Goal: Task Accomplishment & Management: Use online tool/utility

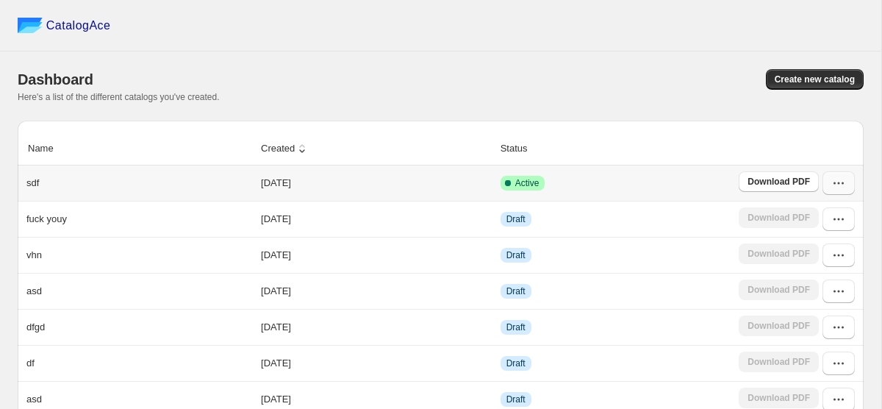
click at [837, 185] on icon "button" at bounding box center [838, 183] width 15 height 15
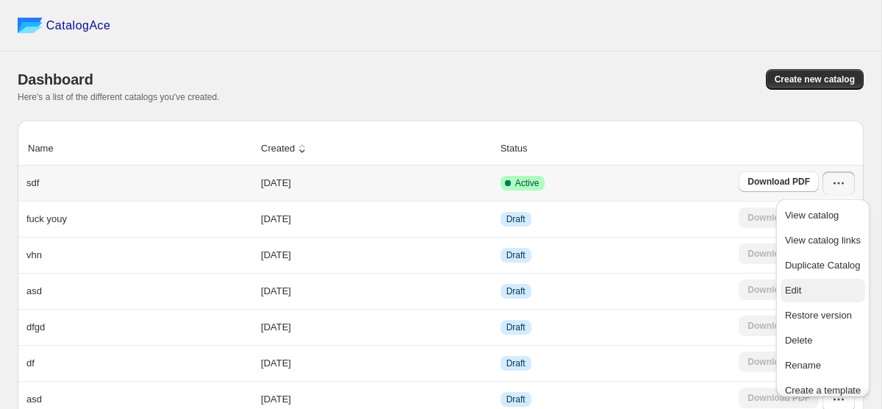
click at [801, 288] on span "Edit" at bounding box center [793, 289] width 16 height 11
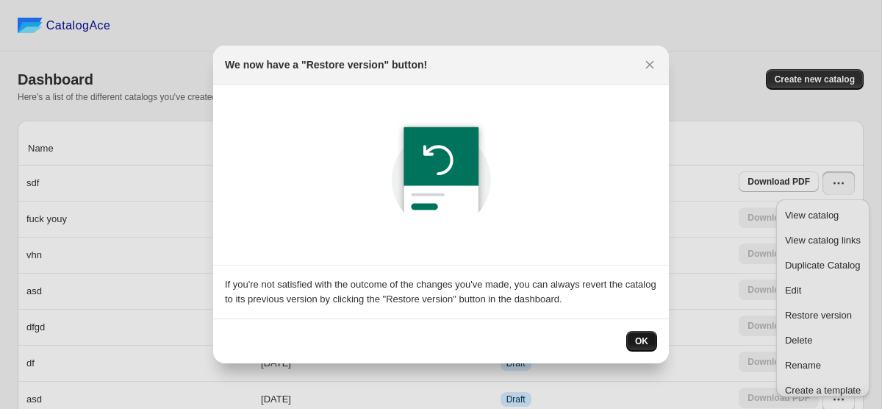
click at [648, 337] on button "OK" at bounding box center [641, 341] width 31 height 21
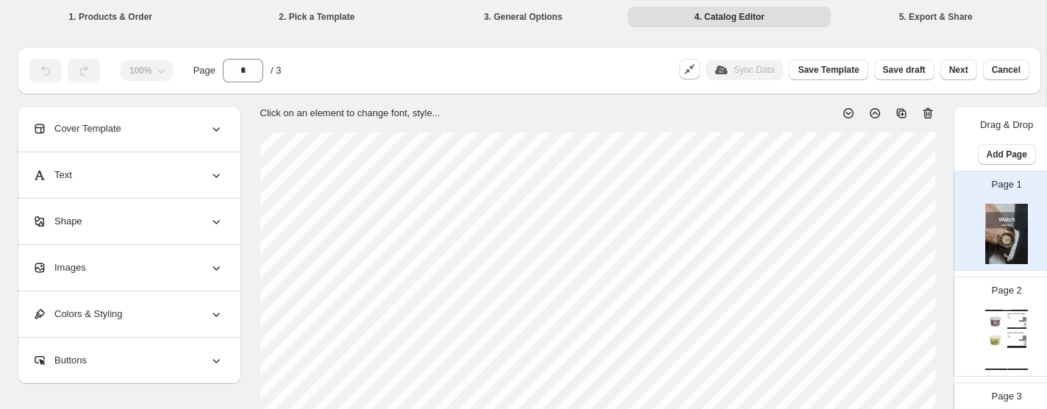
click at [221, 318] on icon at bounding box center [216, 314] width 15 height 15
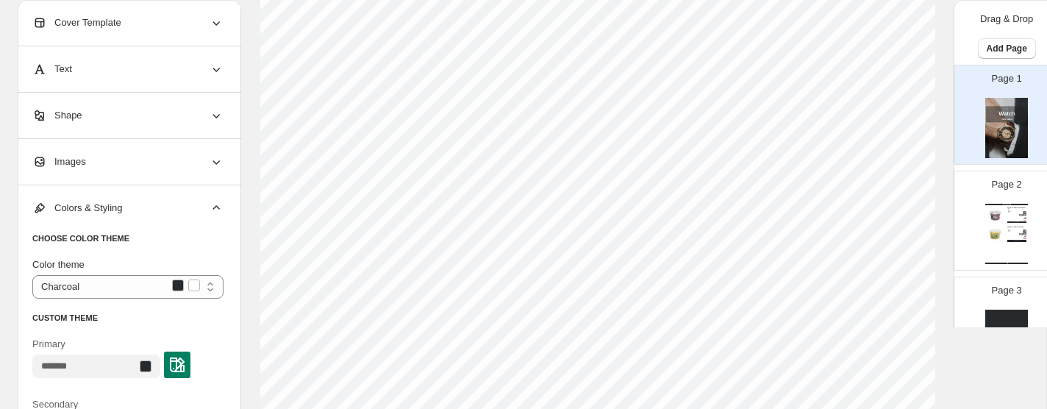
scroll to position [206, 0]
click at [176, 287] on select "******** ***** *** ****** *********" at bounding box center [127, 287] width 191 height 24
select select "***"
click at [32, 275] on select "******** ***** *** ****** *********" at bounding box center [127, 287] width 191 height 24
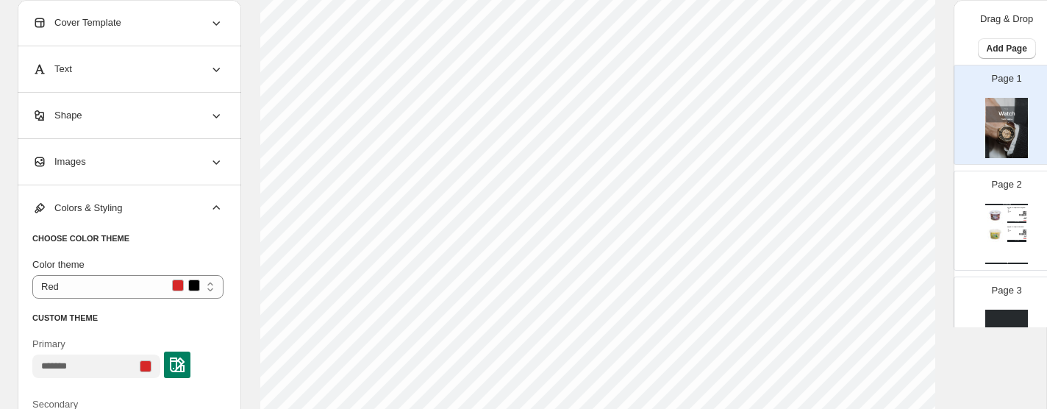
click at [151, 370] on div at bounding box center [146, 366] width 12 height 12
click at [185, 359] on img at bounding box center [177, 364] width 15 height 15
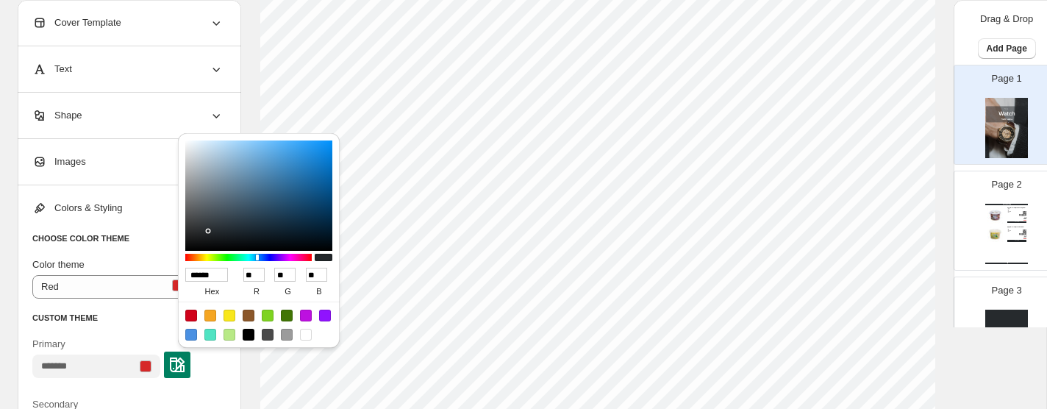
click at [226, 317] on div at bounding box center [229, 315] width 12 height 12
type input "******"
type input "***"
type input "**"
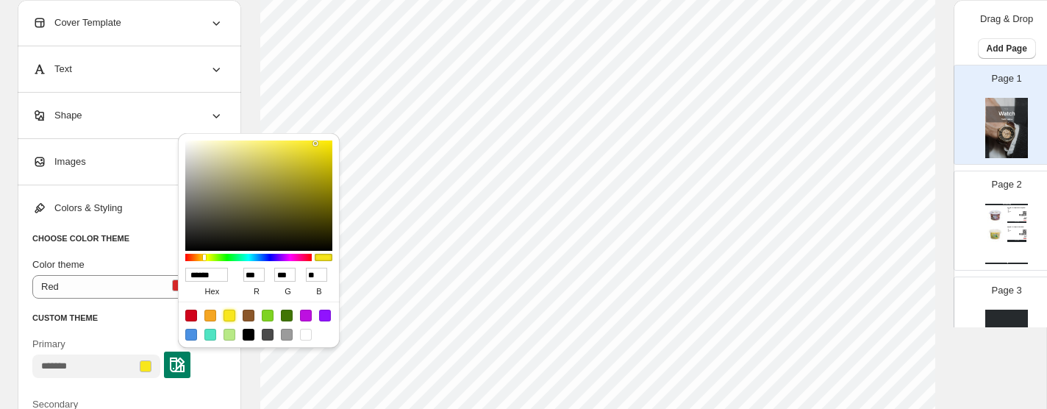
click at [171, 217] on div "Colors & Styling" at bounding box center [127, 208] width 191 height 46
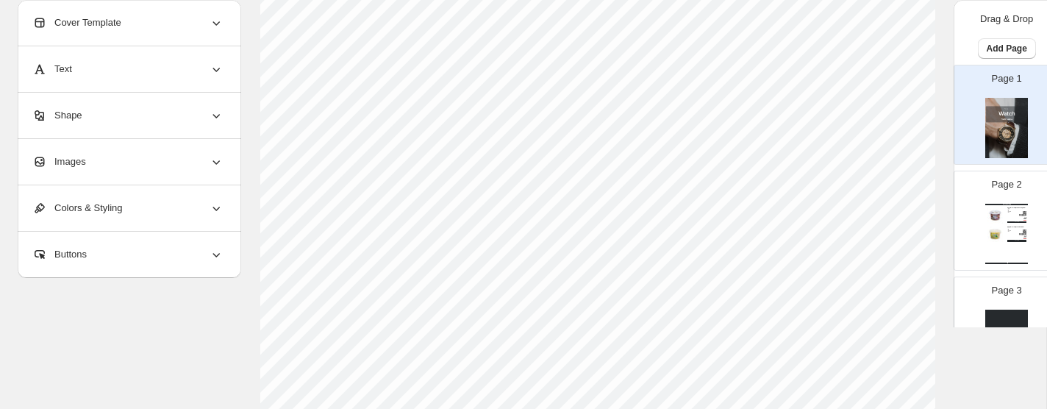
scroll to position [434, 0]
click at [196, 265] on div "Buttons" at bounding box center [127, 255] width 191 height 46
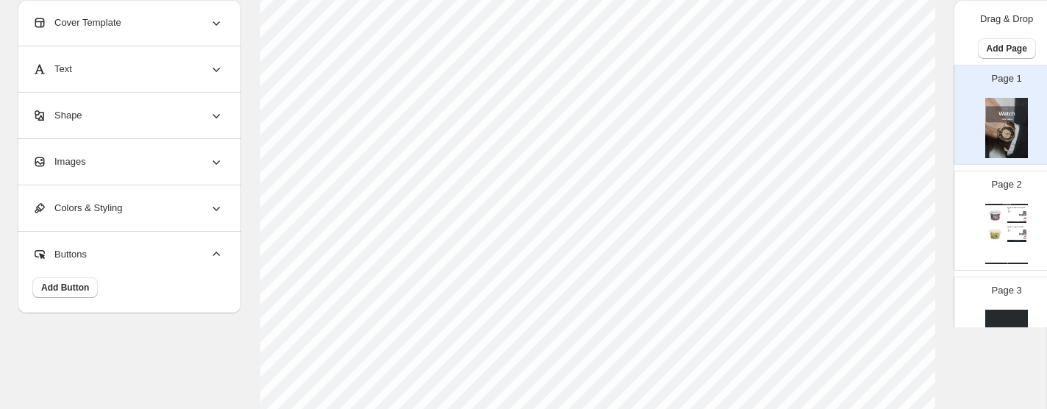
click at [196, 265] on div "Buttons" at bounding box center [127, 255] width 191 height 46
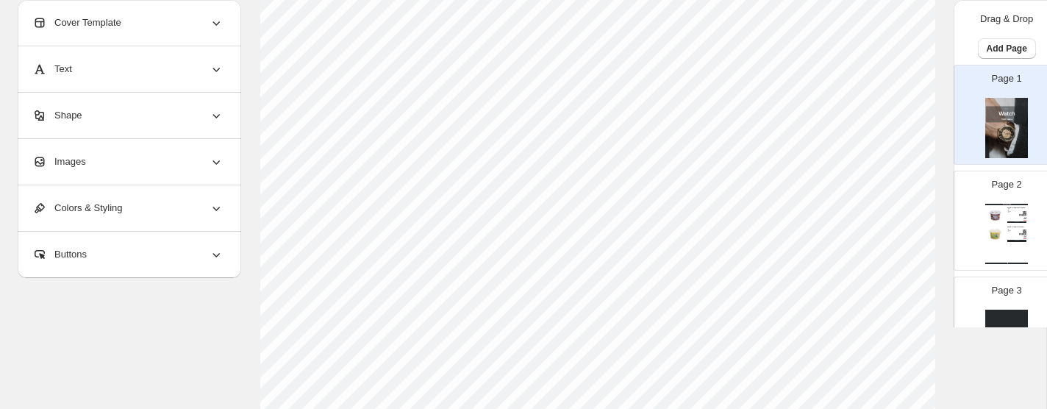
scroll to position [384, 0]
click at [196, 84] on div "Text" at bounding box center [127, 69] width 191 height 46
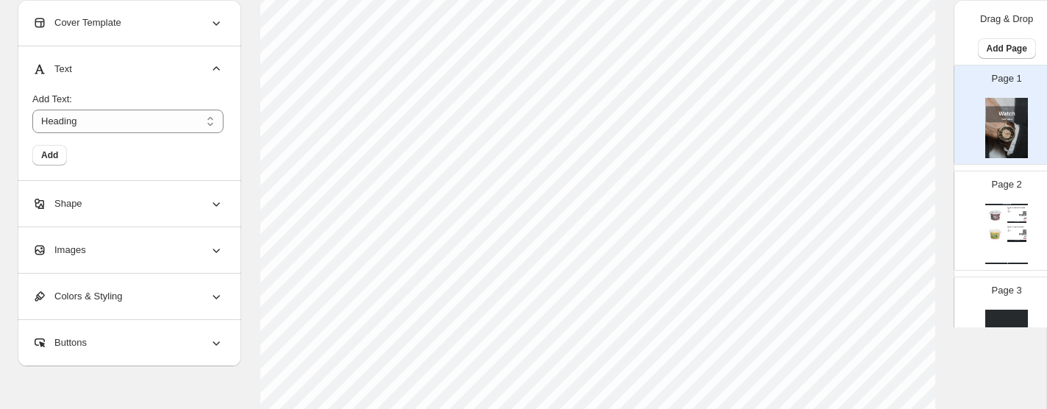
click at [196, 84] on div "Add Text: ******* Heading Add" at bounding box center [127, 122] width 191 height 85
click at [137, 30] on div "Cover Template" at bounding box center [127, 23] width 191 height 46
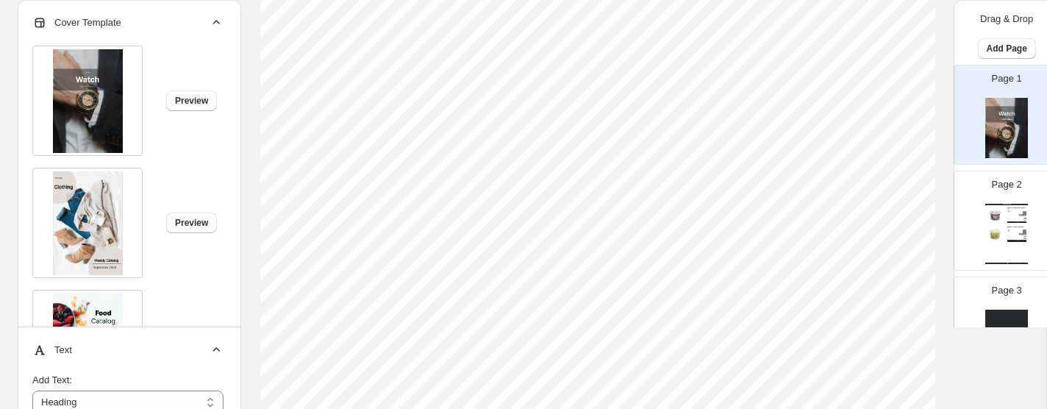
scroll to position [158, 0]
click at [214, 23] on icon at bounding box center [216, 22] width 7 height 4
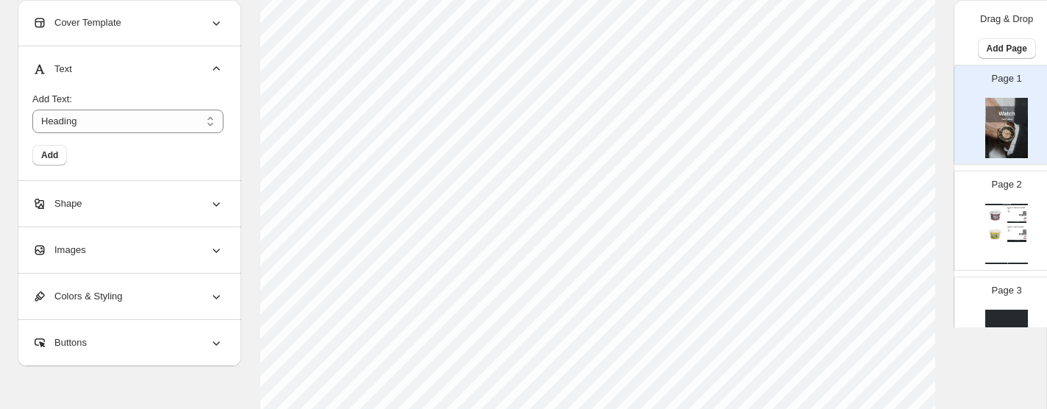
click at [198, 29] on div "Cover Template" at bounding box center [127, 23] width 191 height 46
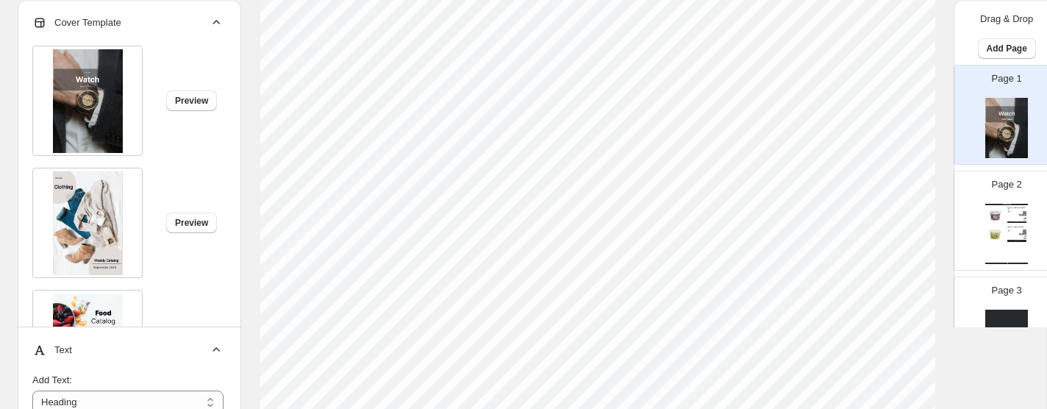
click at [103, 124] on img at bounding box center [88, 101] width 70 height 104
click at [89, 196] on img at bounding box center [88, 223] width 70 height 104
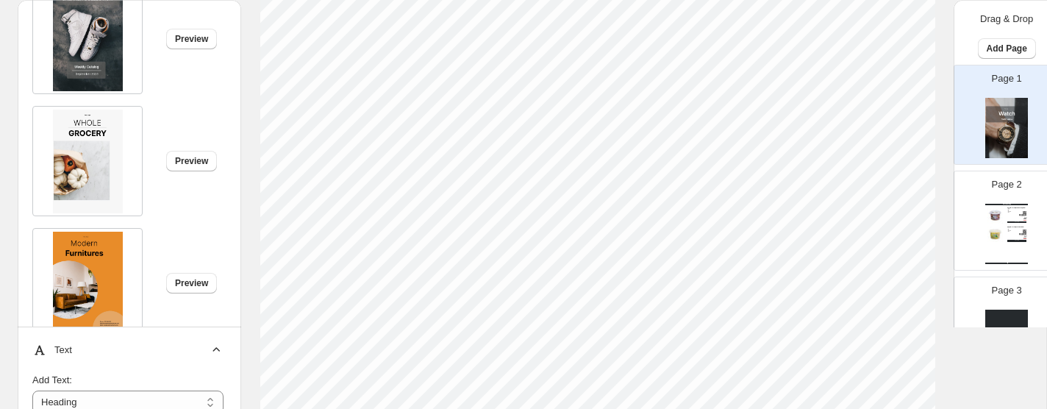
scroll to position [553, 0]
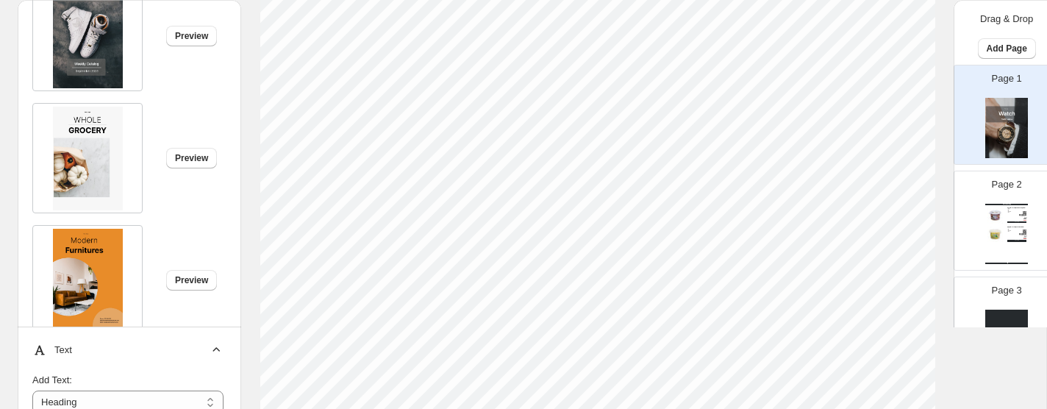
click at [78, 153] on img at bounding box center [88, 159] width 70 height 104
click at [72, 159] on img at bounding box center [88, 159] width 70 height 104
click at [99, 121] on img at bounding box center [88, 159] width 70 height 104
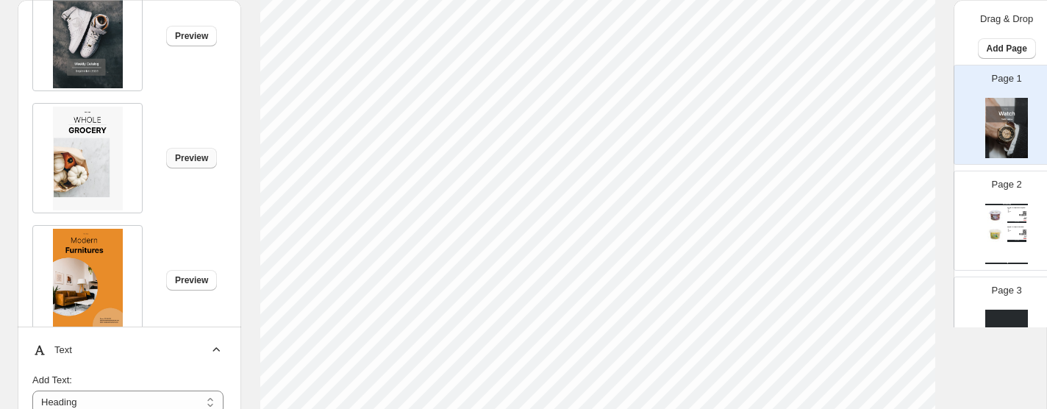
click at [189, 158] on span "Preview" at bounding box center [191, 158] width 33 height 12
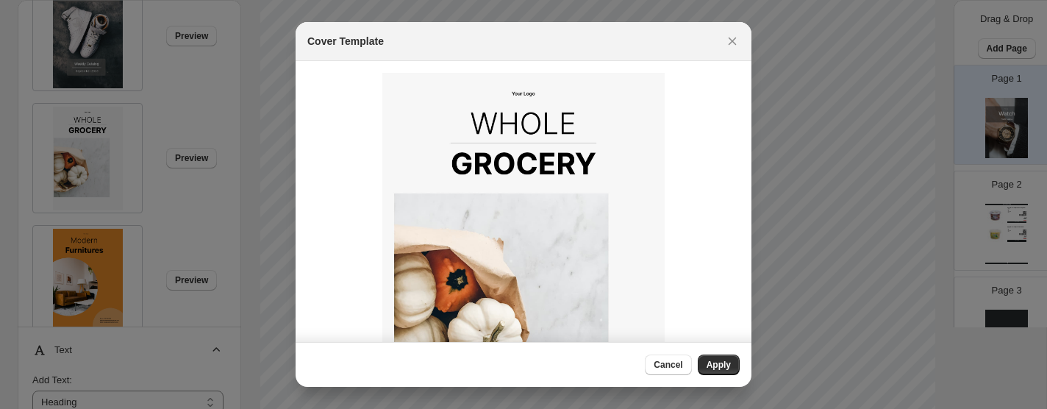
scroll to position [146, 0]
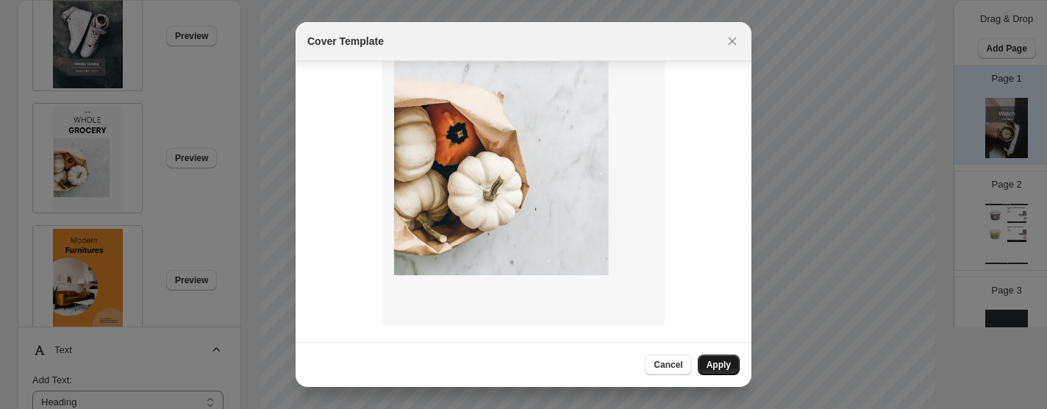
click at [718, 362] on span "Apply" at bounding box center [718, 365] width 24 height 12
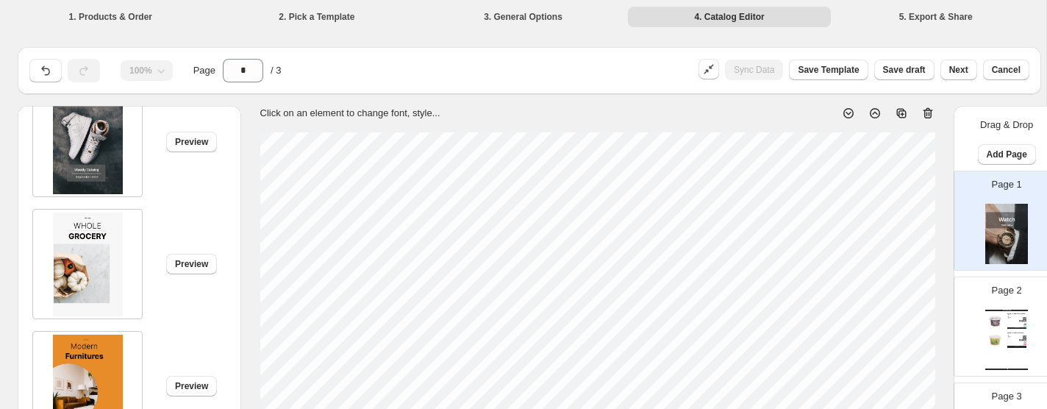
type input "*"
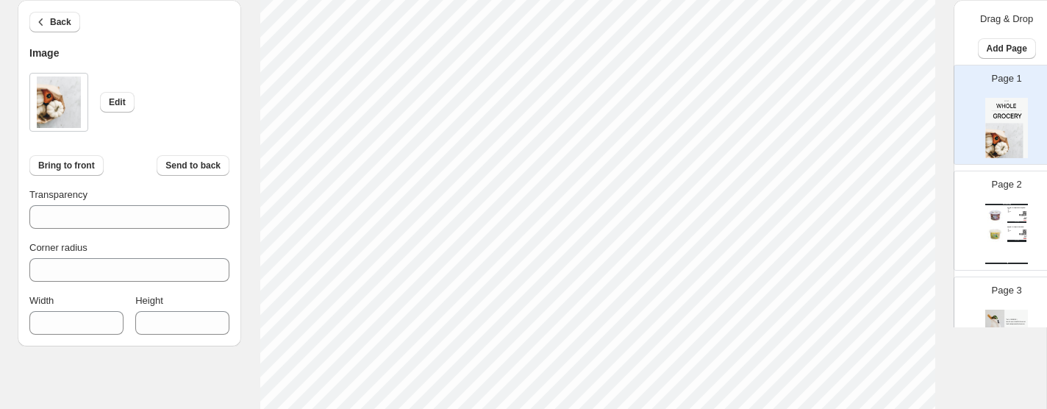
scroll to position [498, 0]
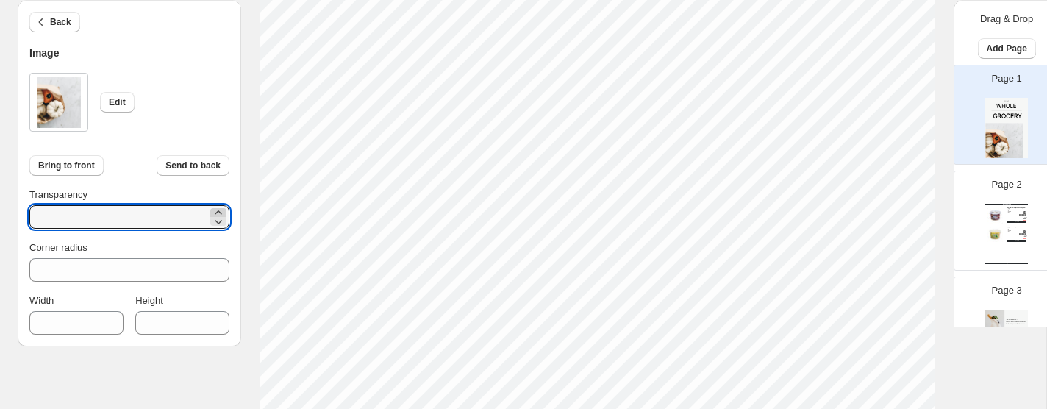
click at [218, 211] on icon at bounding box center [218, 212] width 15 height 15
click at [218, 218] on icon at bounding box center [218, 221] width 15 height 15
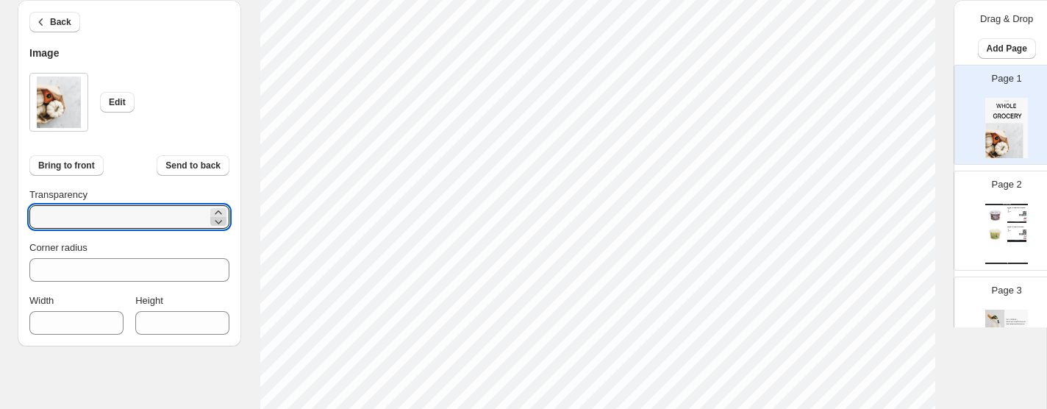
click at [218, 218] on icon at bounding box center [218, 221] width 15 height 15
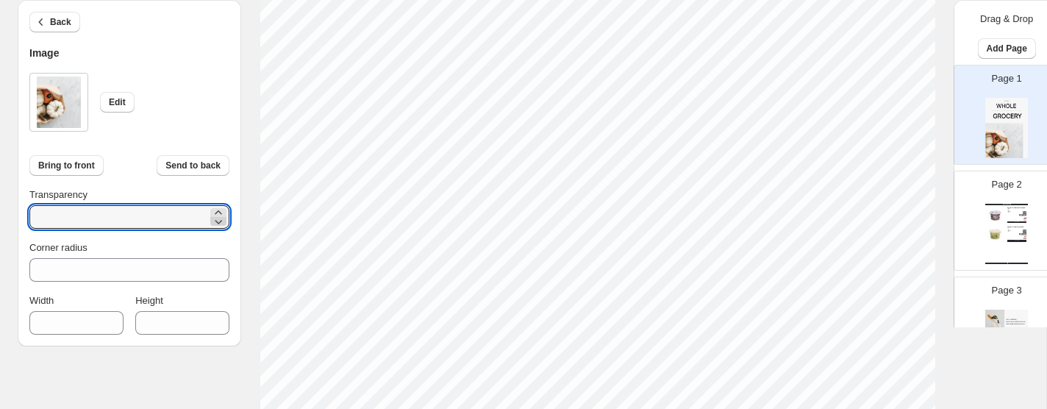
click at [218, 218] on icon at bounding box center [218, 221] width 15 height 15
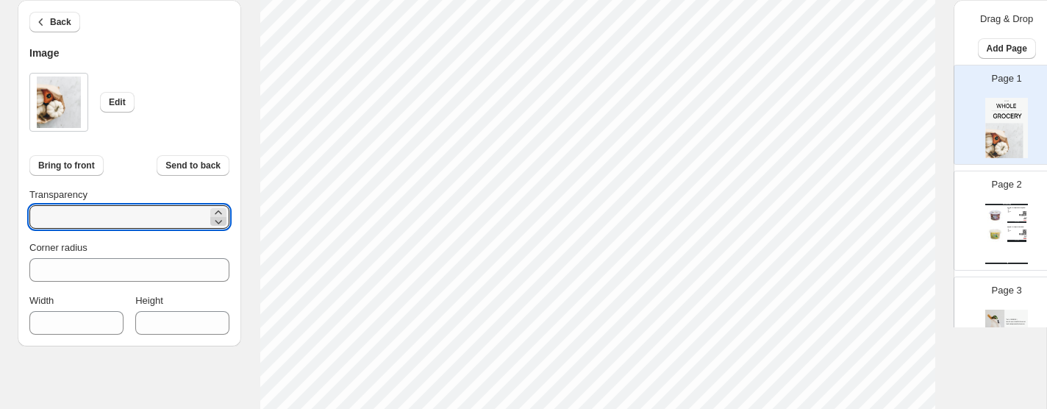
click at [218, 218] on icon at bounding box center [218, 221] width 15 height 15
type input "**"
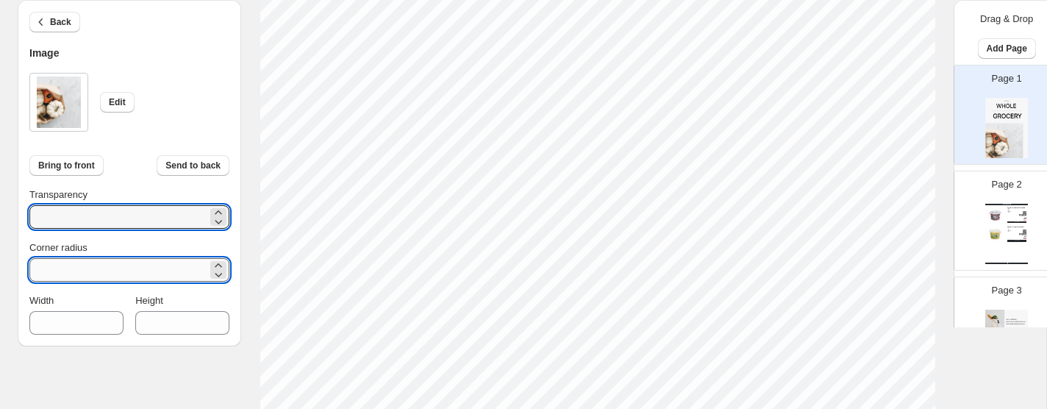
click at [188, 265] on input "*" at bounding box center [118, 270] width 178 height 24
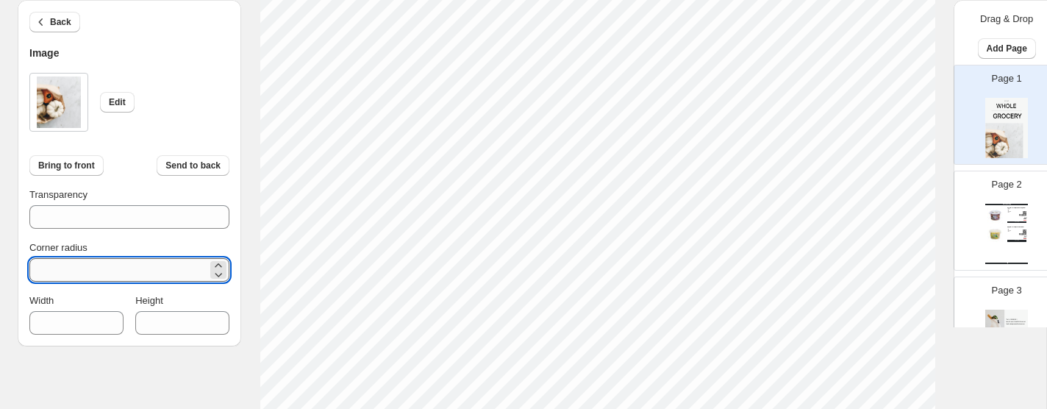
click at [188, 265] on input "*" at bounding box center [118, 270] width 178 height 24
type input "**"
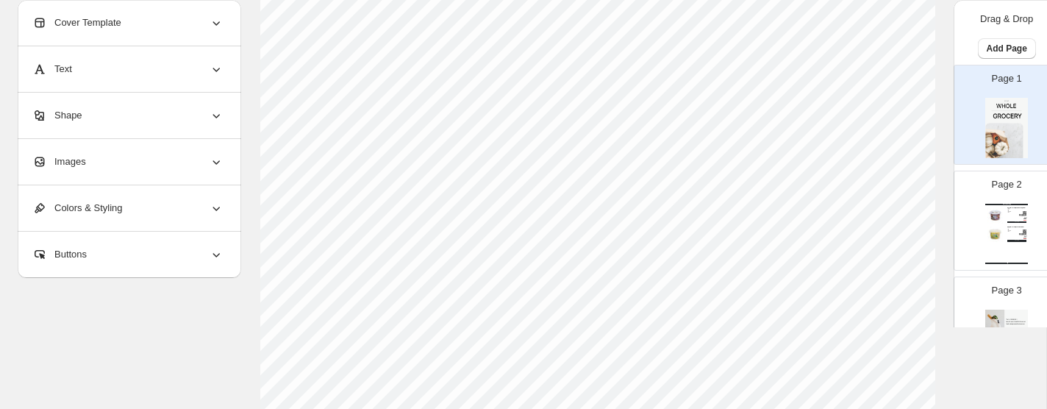
scroll to position [191, 0]
click at [215, 156] on icon at bounding box center [216, 161] width 15 height 15
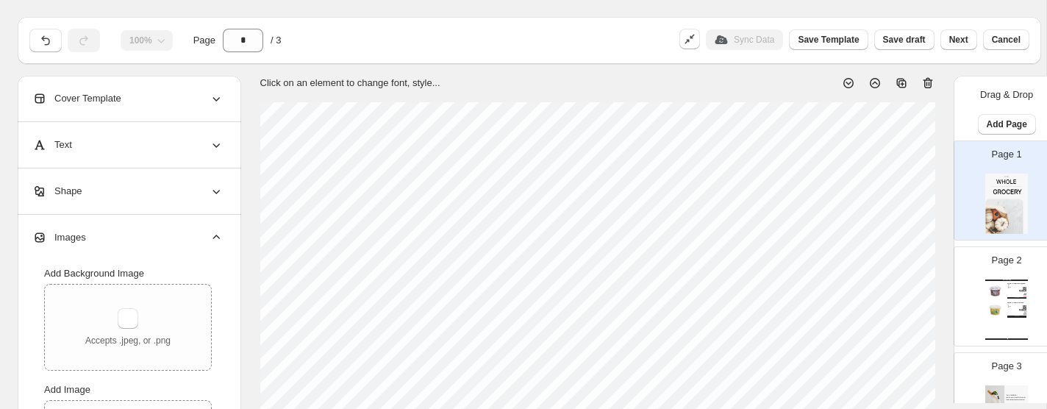
scroll to position [26, 0]
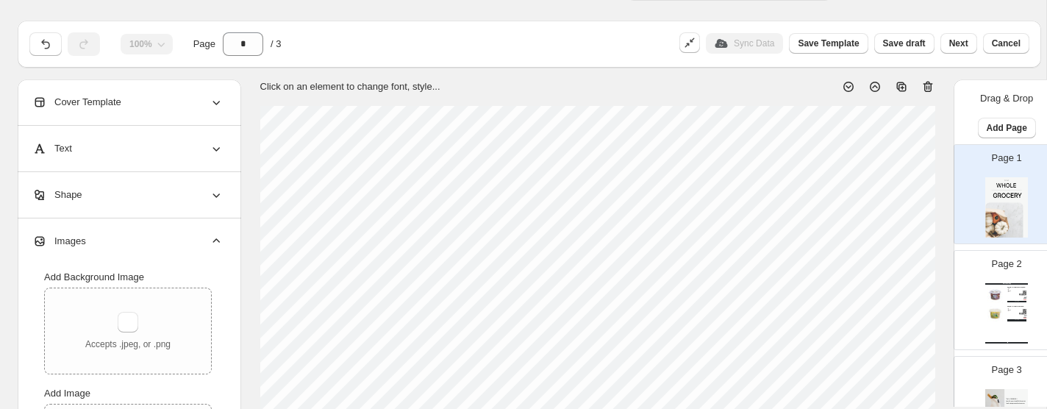
click at [208, 205] on div "Shape" at bounding box center [127, 195] width 191 height 46
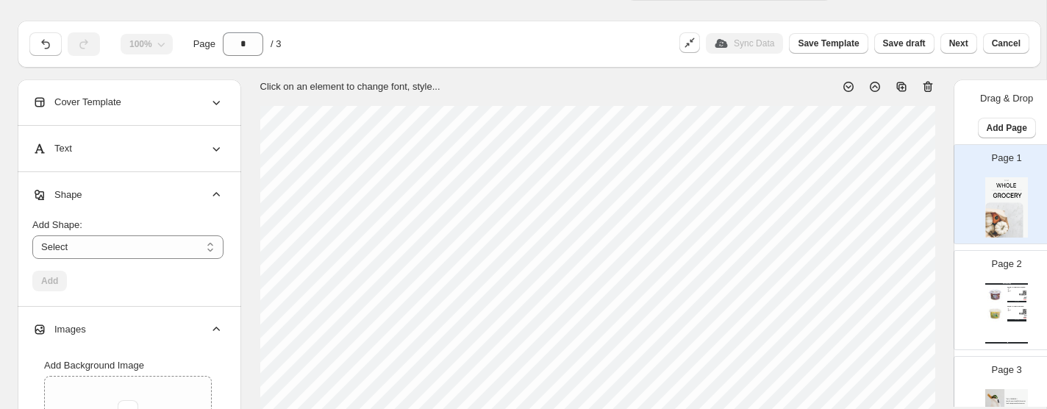
click at [207, 134] on div "Text" at bounding box center [127, 149] width 191 height 46
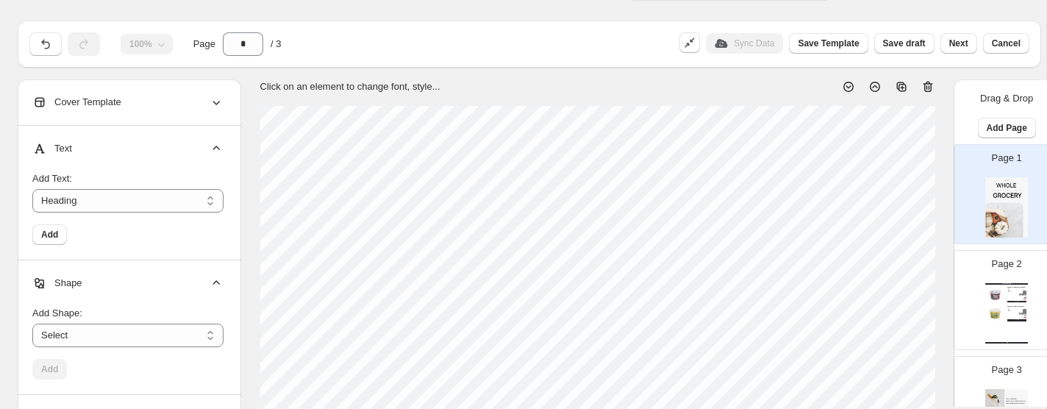
click at [200, 104] on div "Cover Template" at bounding box center [127, 102] width 191 height 46
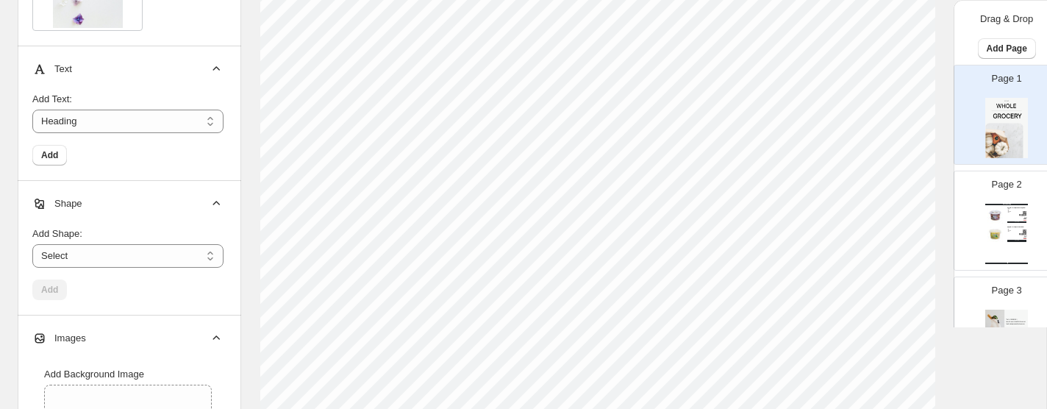
scroll to position [393, 0]
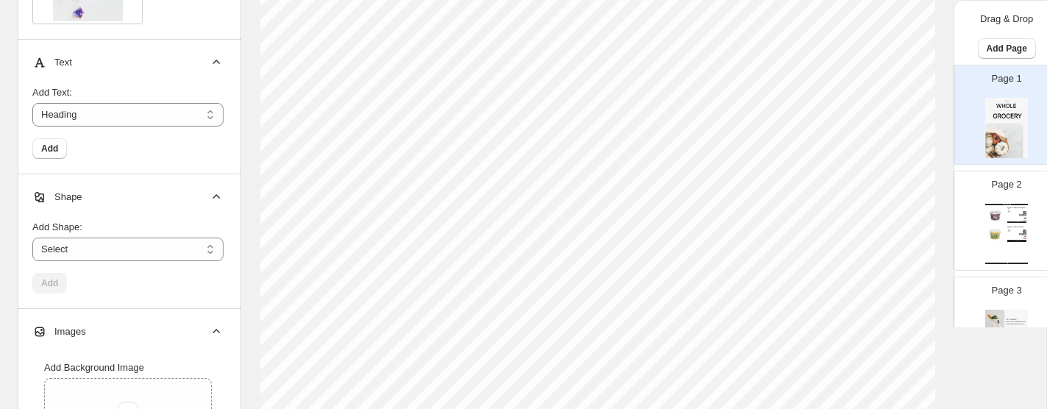
click at [209, 196] on icon at bounding box center [216, 197] width 15 height 15
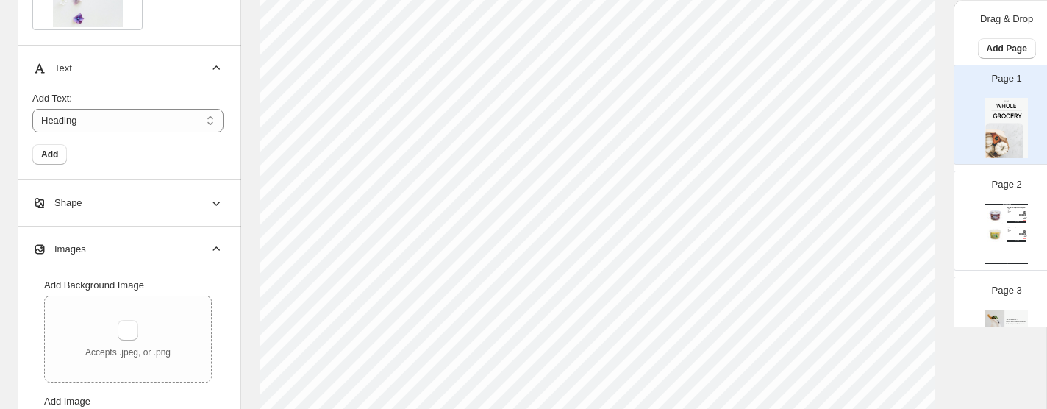
click at [209, 196] on icon at bounding box center [216, 203] width 15 height 15
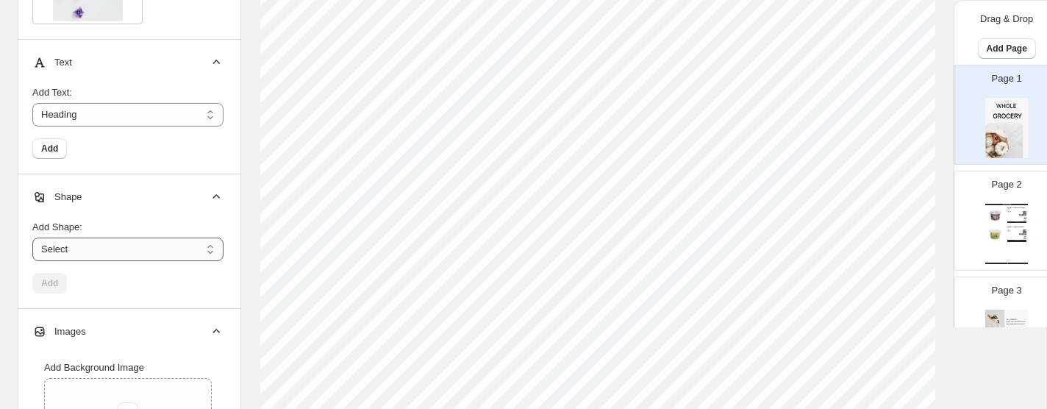
click at [194, 250] on select "****** ********* **** **** *******" at bounding box center [127, 249] width 191 height 24
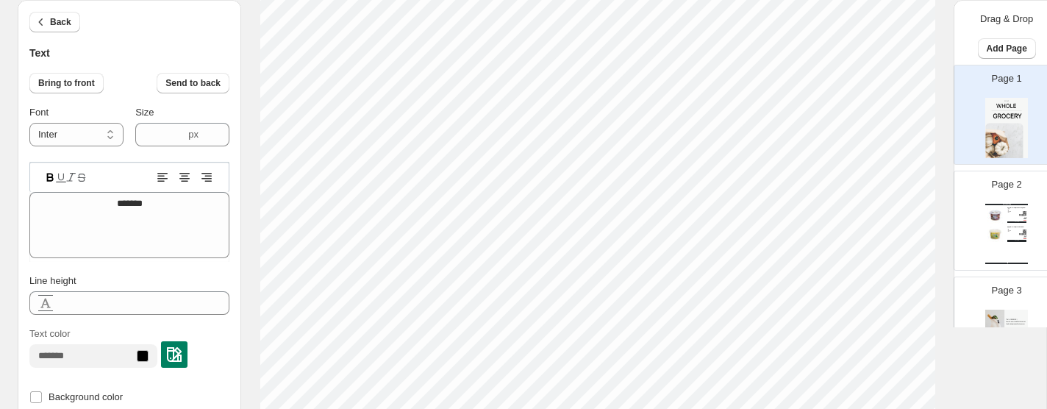
scroll to position [242, 0]
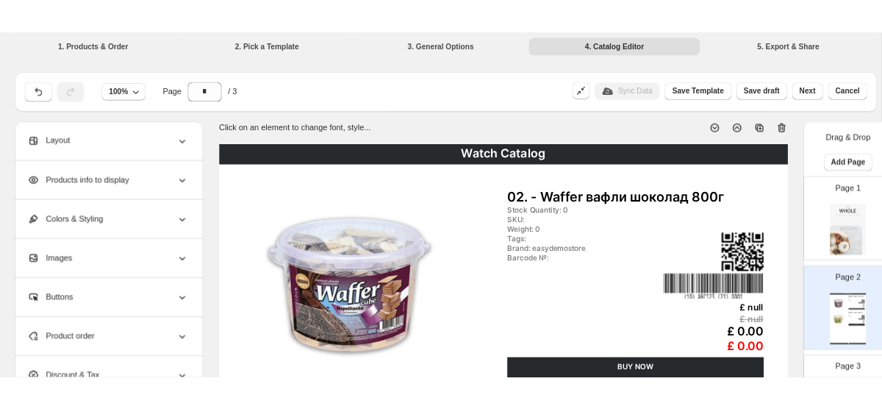
scroll to position [228, 0]
